Goal: Task Accomplishment & Management: Manage account settings

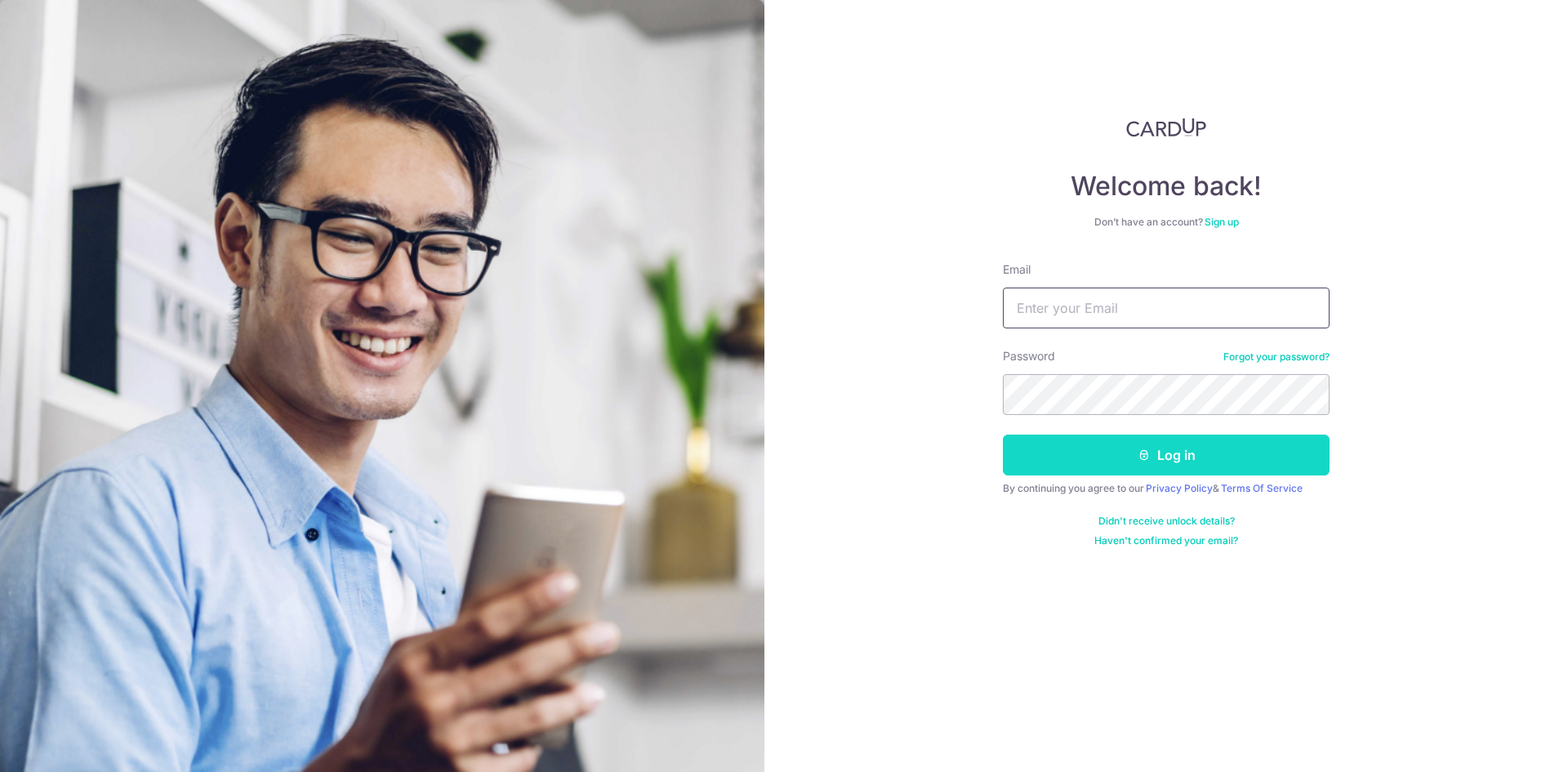
type input "[EMAIL_ADDRESS][DOMAIN_NAME]"
click at [1177, 457] on button "Log in" at bounding box center [1166, 455] width 327 height 41
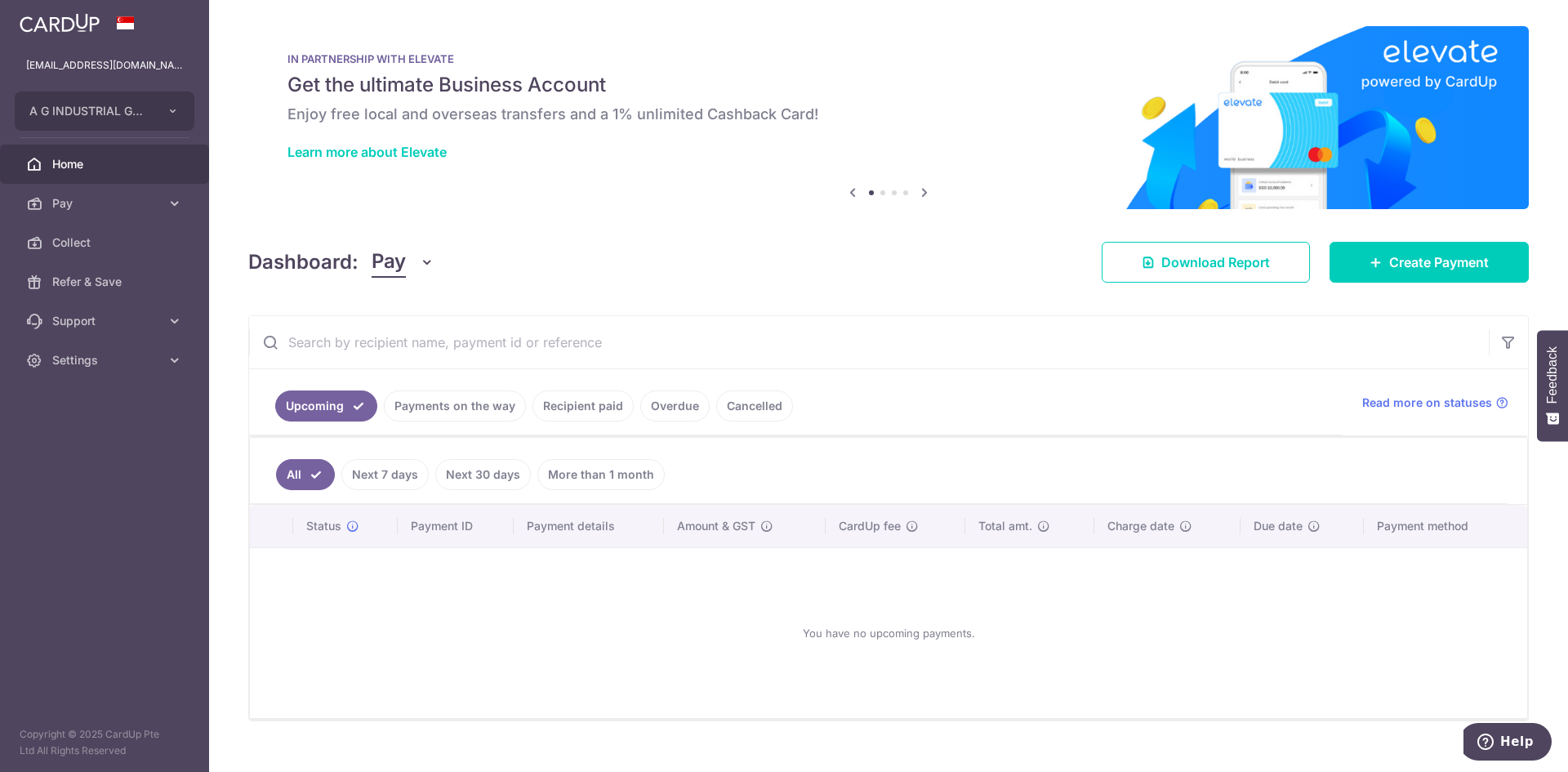
click at [582, 412] on link "Recipient paid" at bounding box center [583, 405] width 101 height 31
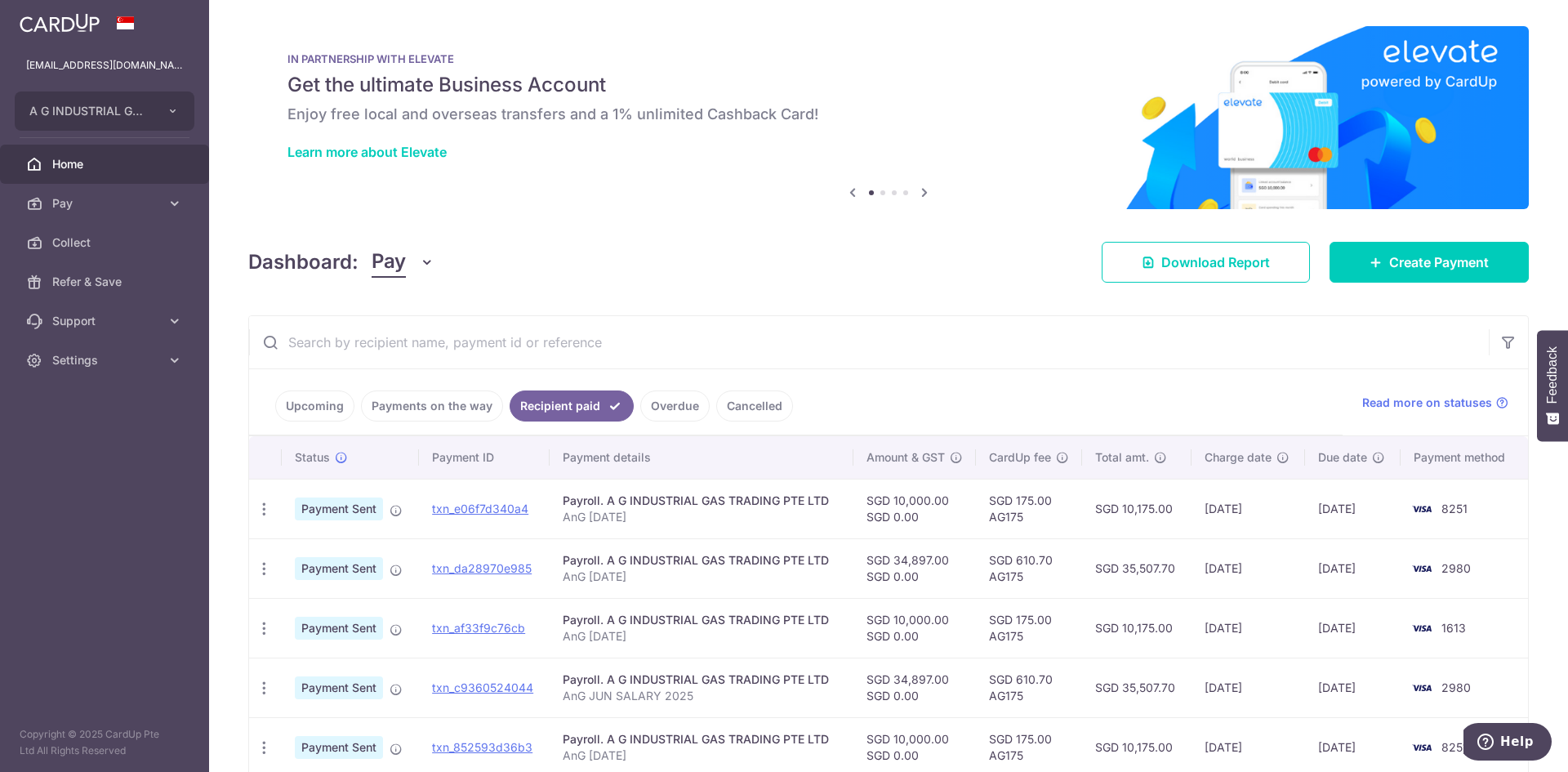
scroll to position [327, 0]
